Goal: Task Accomplishment & Management: Complete application form

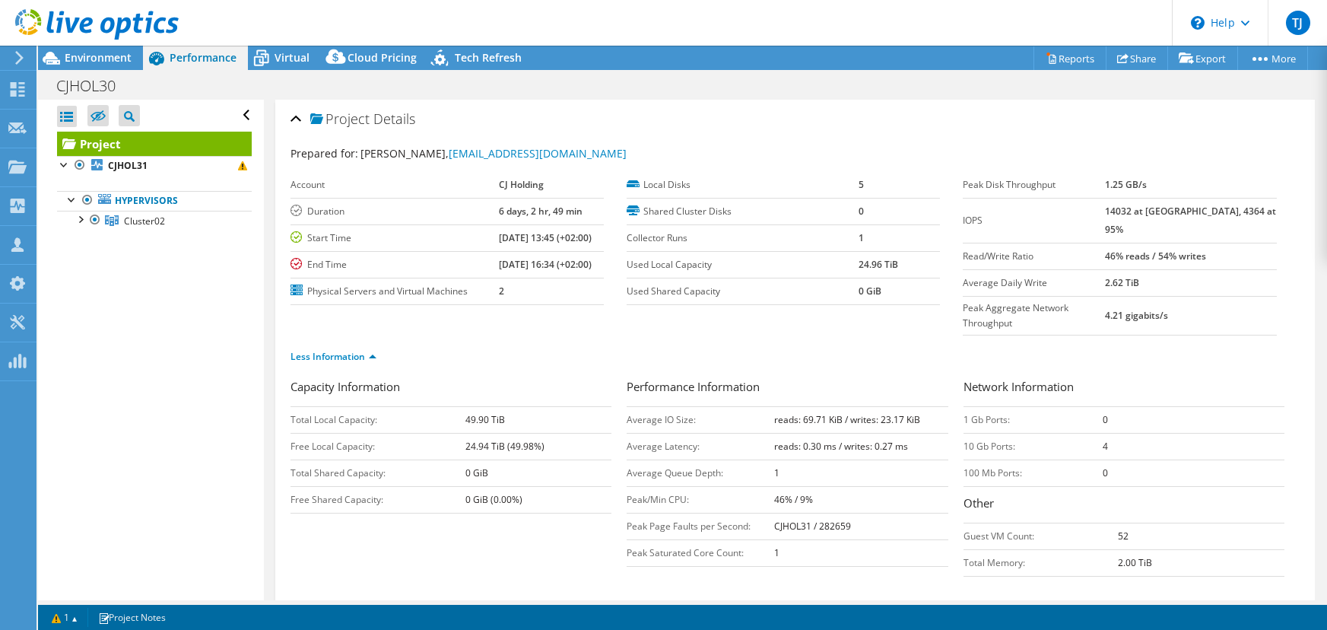
select select "EUFrankfurt"
select select "EUR"
click at [56, 83] on div "Dashboard" at bounding box center [71, 90] width 71 height 38
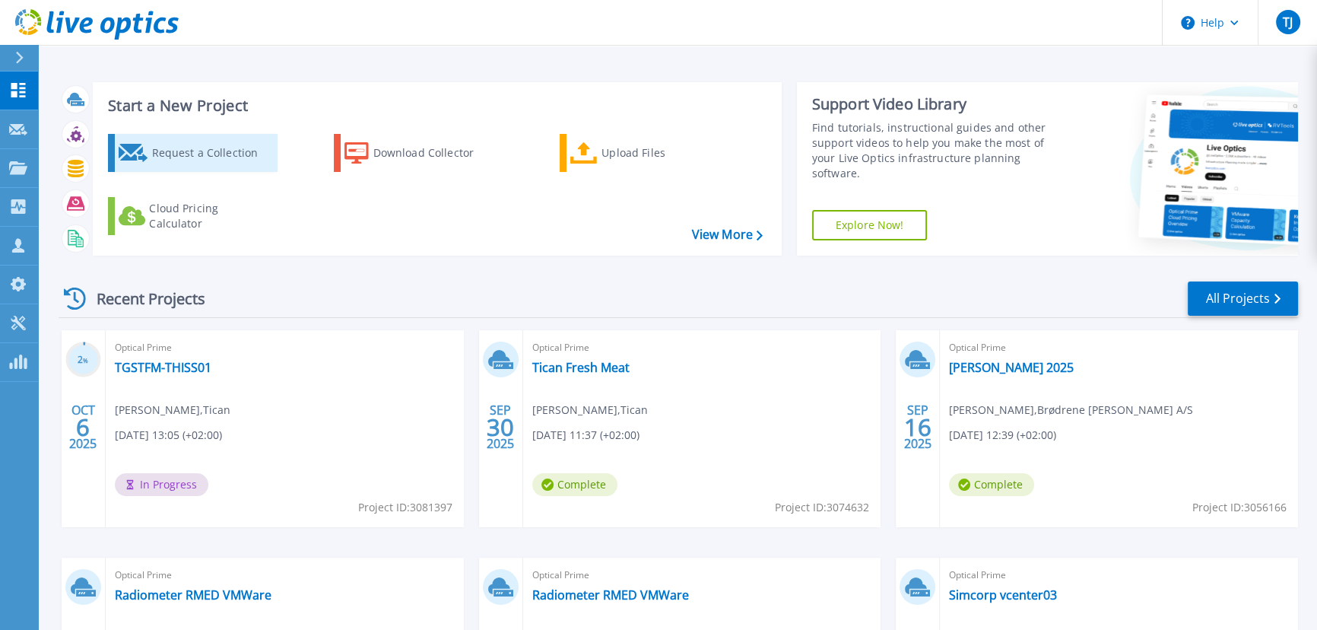
click at [200, 153] on div "Request a Collection" at bounding box center [212, 153] width 122 height 30
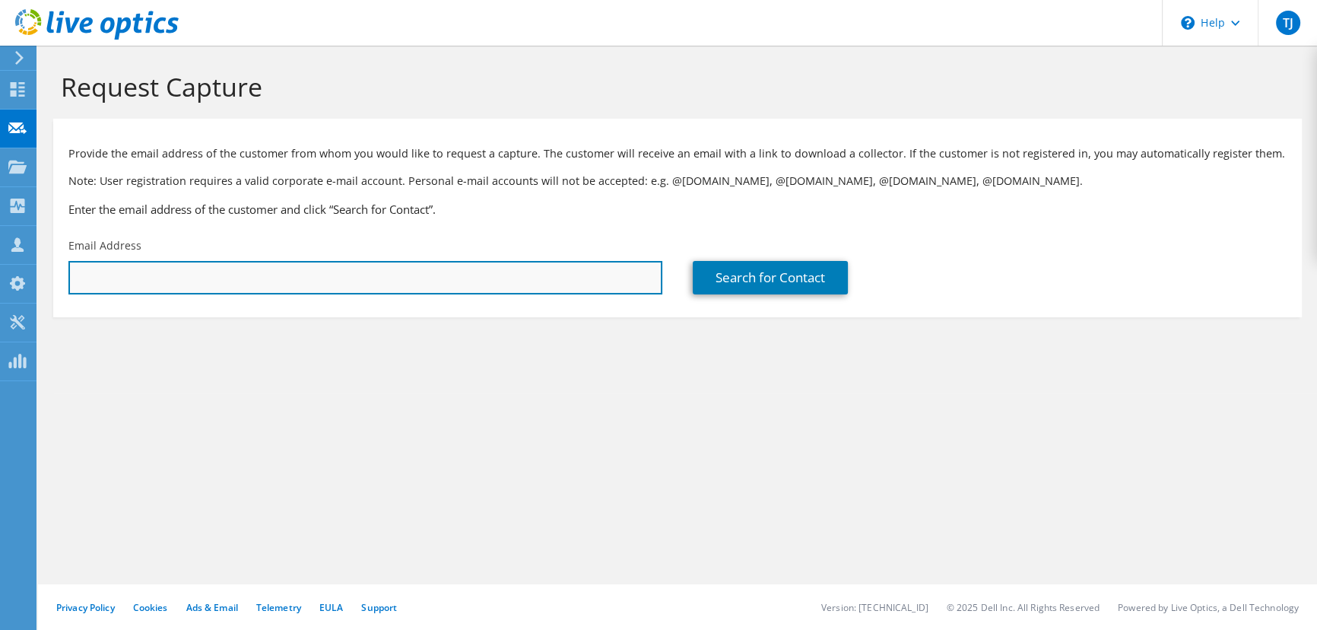
click at [229, 281] on input "text" at bounding box center [365, 277] width 594 height 33
paste input "Jeppe Daniel Dittmann Lindholm (jelin) <jelin@fmk.dk>"
type input "jelin@fmk.dk"
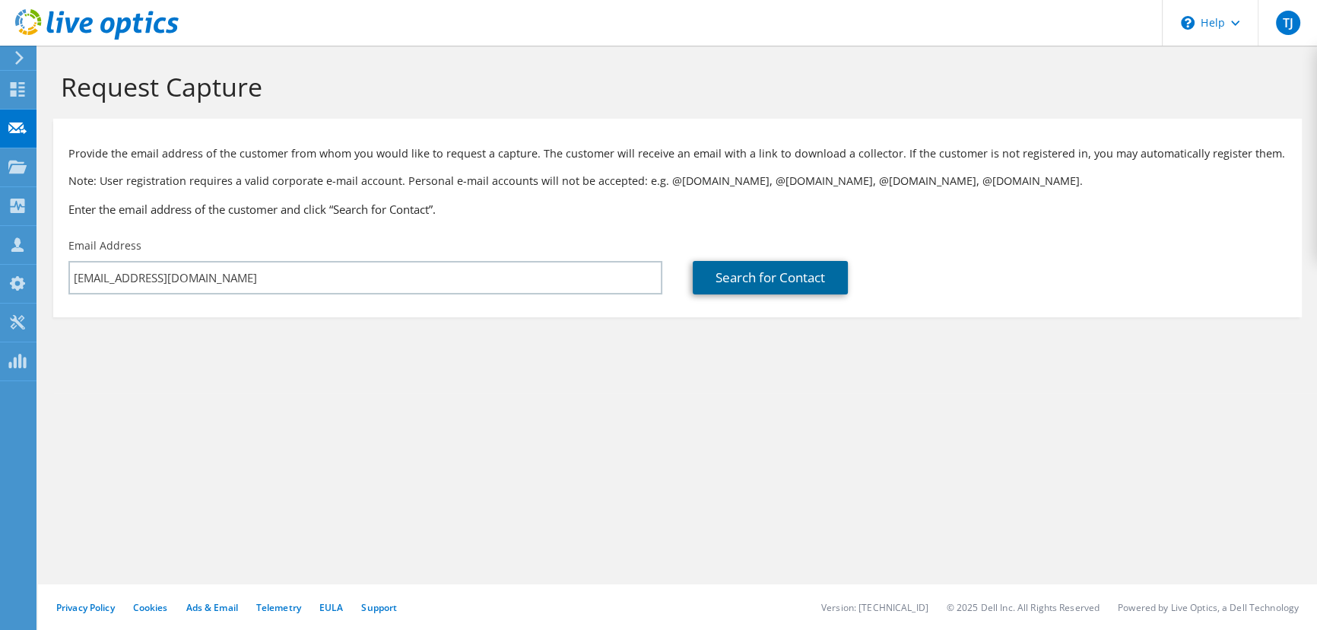
click at [778, 284] on link "Search for Contact" at bounding box center [770, 277] width 155 height 33
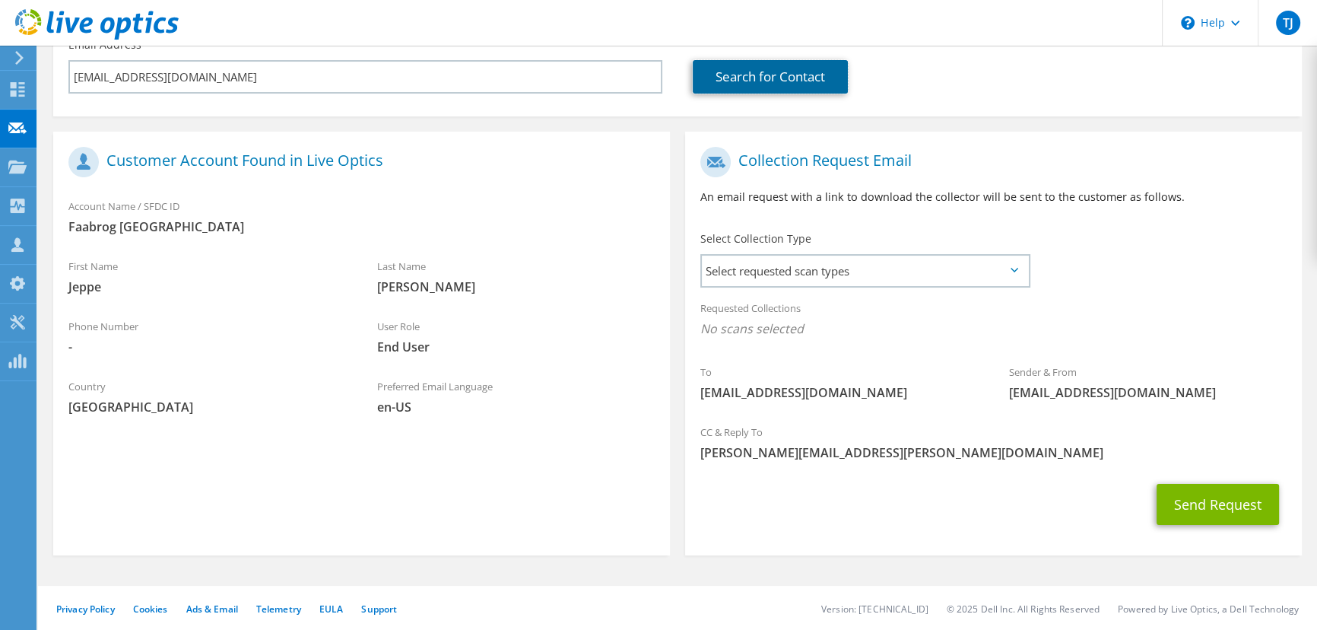
scroll to position [205, 0]
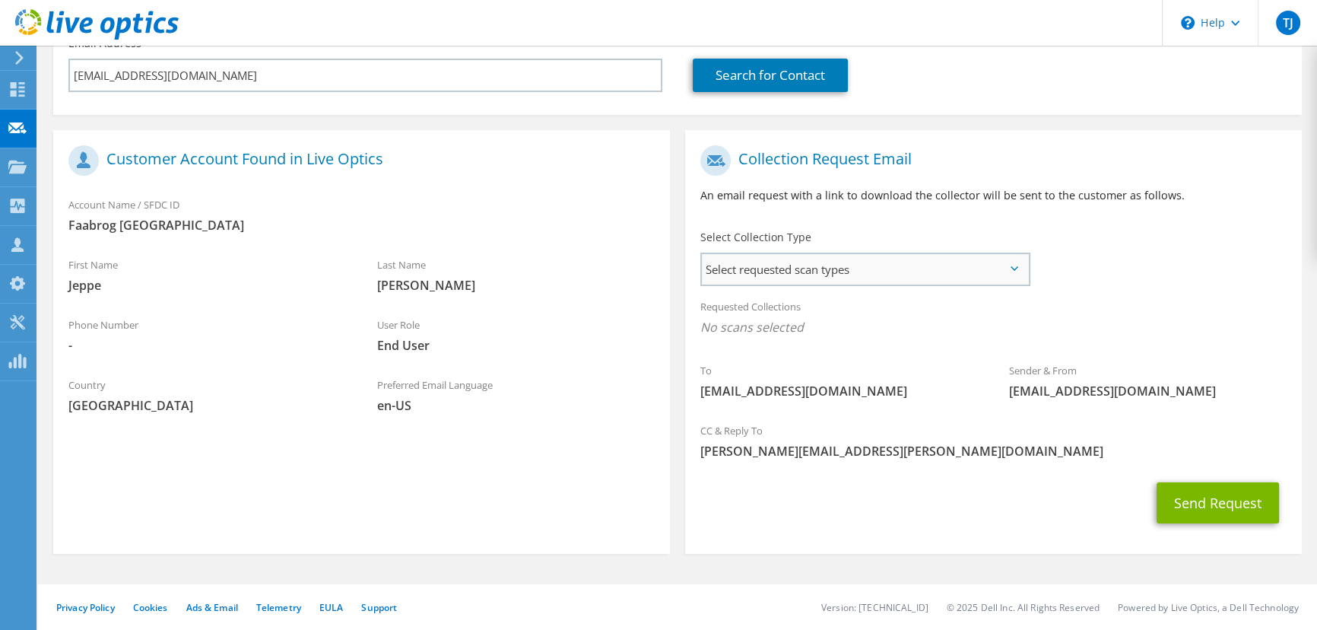
click at [748, 262] on span "Select requested scan types" at bounding box center [865, 269] width 326 height 30
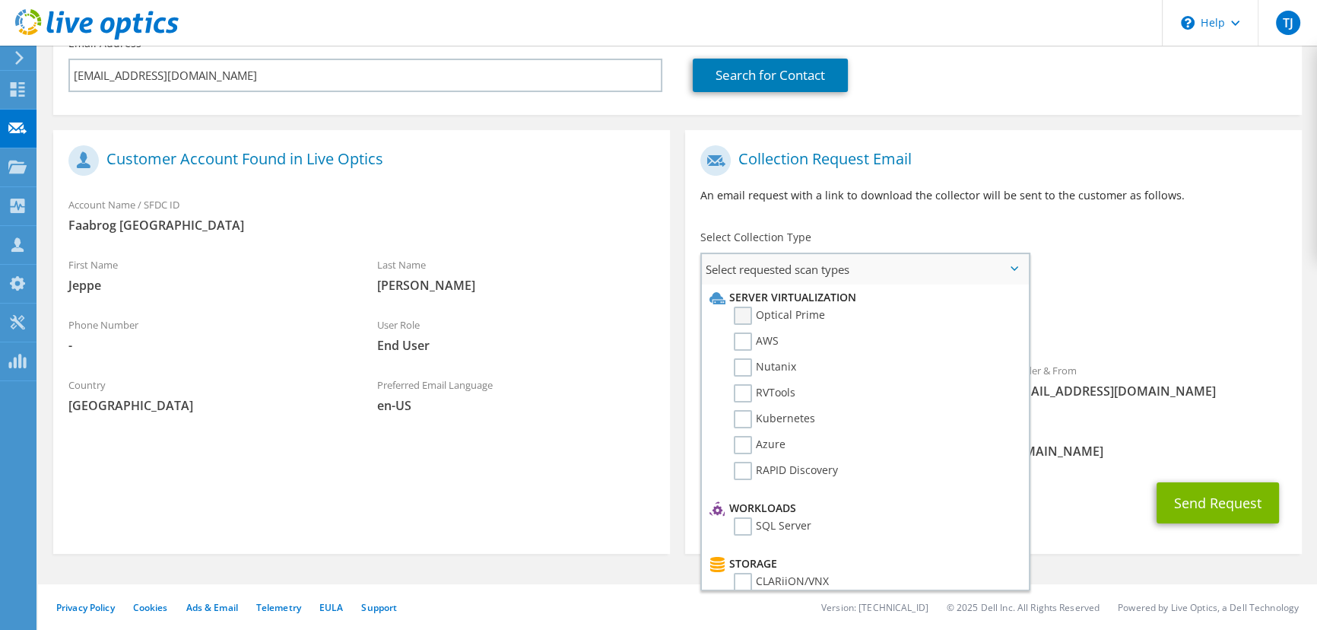
click at [739, 308] on label "Optical Prime" at bounding box center [779, 315] width 91 height 18
click at [0, 0] on input "Optical Prime" at bounding box center [0, 0] width 0 height 0
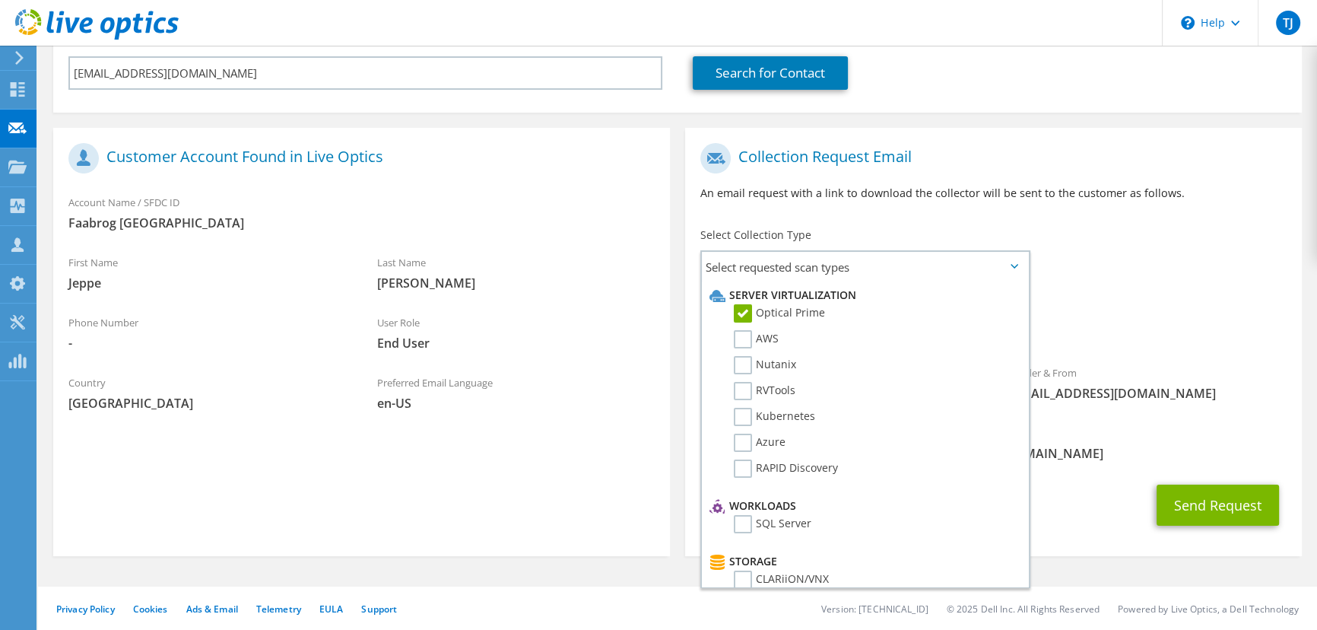
click at [1097, 474] on div "CC & Reply To thomas.jorgensen@atea.dk" at bounding box center [993, 447] width 617 height 60
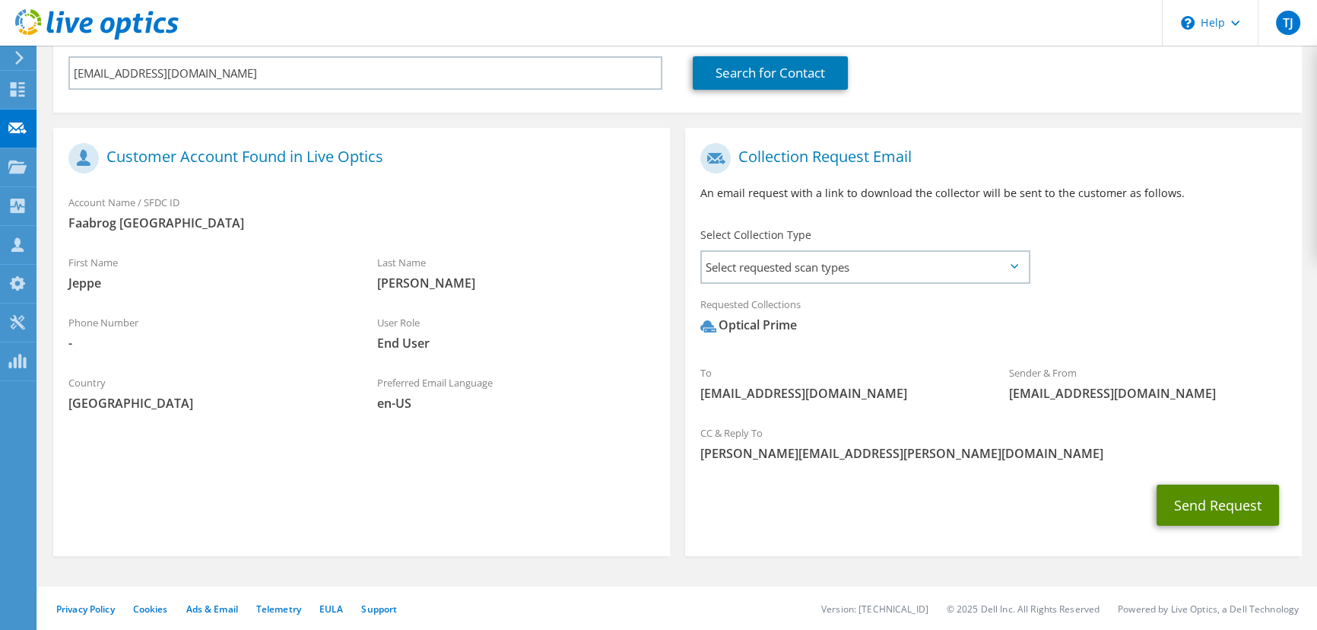
click at [1188, 499] on button "Send Request" at bounding box center [1217, 504] width 122 height 41
